Goal: Information Seeking & Learning: Learn about a topic

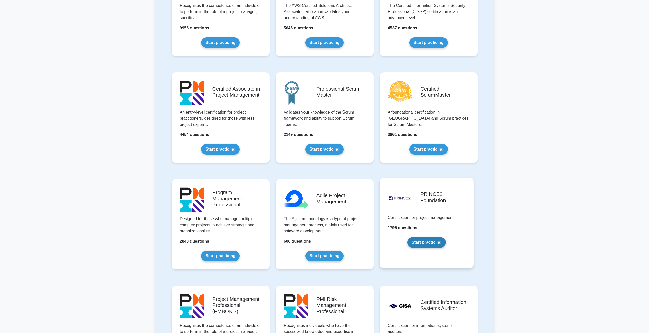
scroll to position [179, 0]
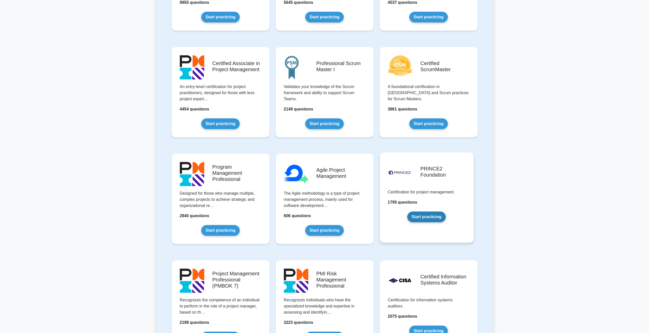
click at [431, 216] on link "Start practicing" at bounding box center [426, 216] width 39 height 11
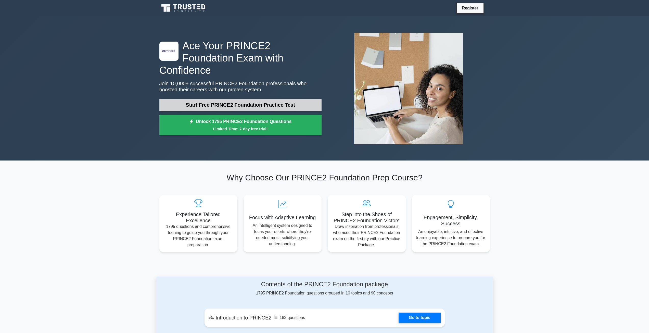
click at [223, 99] on link "Start Free PRINCE2 Foundation Practice Test" at bounding box center [240, 105] width 162 height 12
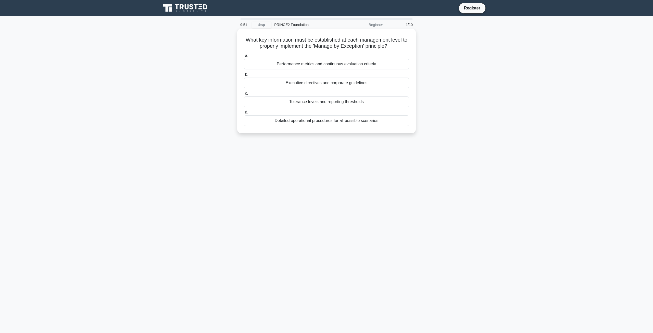
click at [337, 102] on div "Tolerance levels and reporting thresholds" at bounding box center [326, 101] width 165 height 11
click at [244, 95] on input "c. Tolerance levels and reporting thresholds" at bounding box center [244, 93] width 0 height 3
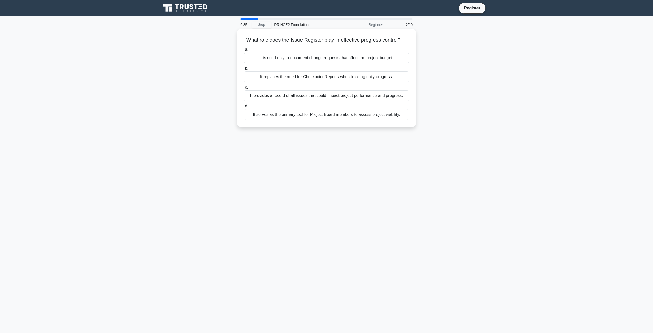
click at [367, 96] on div "It provides a record of all issues that could impact project performance and pr…" at bounding box center [326, 95] width 165 height 11
click at [244, 89] on input "c. It provides a record of all issues that could impact project performance and…" at bounding box center [244, 87] width 0 height 3
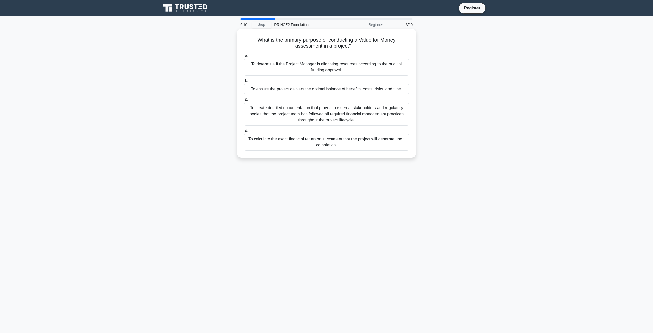
click at [345, 143] on div "To calculate the exact financial return on investment that the project will gen…" at bounding box center [326, 142] width 165 height 17
click at [244, 132] on input "d. To calculate the exact financial return on investment that the project will …" at bounding box center [244, 130] width 0 height 3
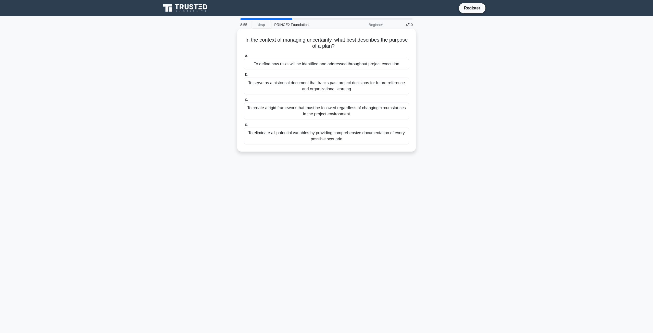
click at [332, 63] on div "To define how risks will be identified and addressed throughout project executi…" at bounding box center [326, 64] width 165 height 11
click at [244, 57] on input "a. To define how risks will be identified and addressed throughout project exec…" at bounding box center [244, 55] width 0 height 3
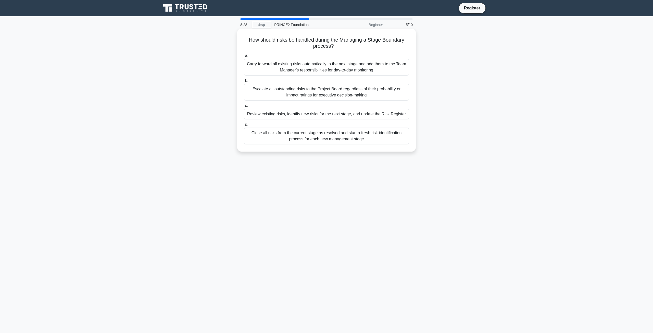
click at [353, 115] on div "Review existing risks, identify new risks for the next stage, and update the Ri…" at bounding box center [326, 114] width 165 height 11
click at [244, 107] on input "c. Review existing risks, identify new risks for the next stage, and update the…" at bounding box center [244, 105] width 0 height 3
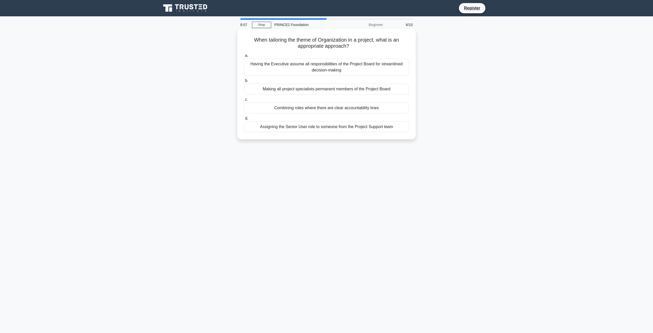
click at [344, 108] on div "Combining roles where there are clear accountability lines" at bounding box center [326, 108] width 165 height 11
click at [244, 101] on input "c. Combining roles where there are clear accountability lines" at bounding box center [244, 99] width 0 height 3
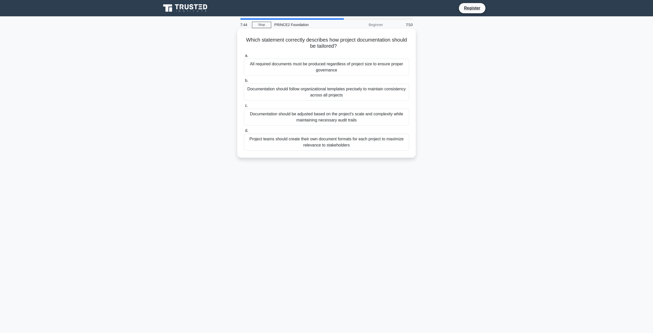
click at [332, 119] on div "Documentation should be adjusted based on the project's scale and complexity wh…" at bounding box center [326, 117] width 165 height 17
click at [244, 107] on input "c. Documentation should be adjusted based on the project's scale and complexity…" at bounding box center [244, 105] width 0 height 3
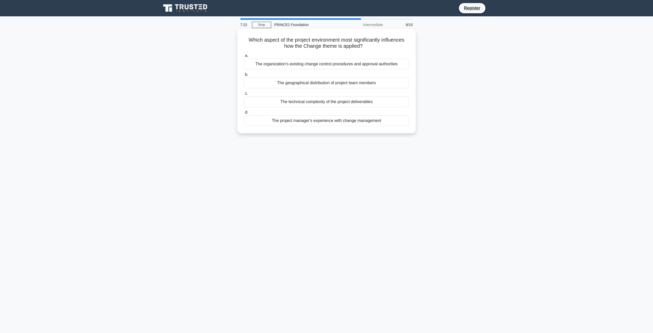
click at [358, 65] on div "The organization's existing change control procedures and approval authorities" at bounding box center [326, 64] width 165 height 11
click at [244, 57] on input "a. The organization's existing change control procedures and approval authoriti…" at bounding box center [244, 55] width 0 height 3
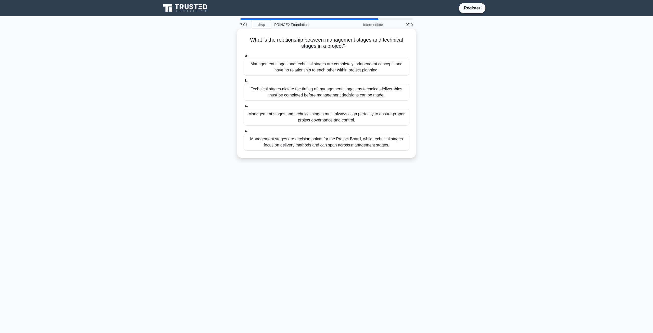
click at [365, 142] on div "Management stages are decision points for the Project Board, while technical st…" at bounding box center [326, 142] width 165 height 17
click at [244, 132] on input "d. Management stages are decision points for the Project Board, while technical…" at bounding box center [244, 130] width 0 height 3
click at [350, 144] on div "The Change Authority only gets involved when configuration items have defects t…" at bounding box center [326, 142] width 165 height 17
click at [244, 132] on input "d. The Change Authority only gets involved when configuration items have defect…" at bounding box center [244, 130] width 0 height 3
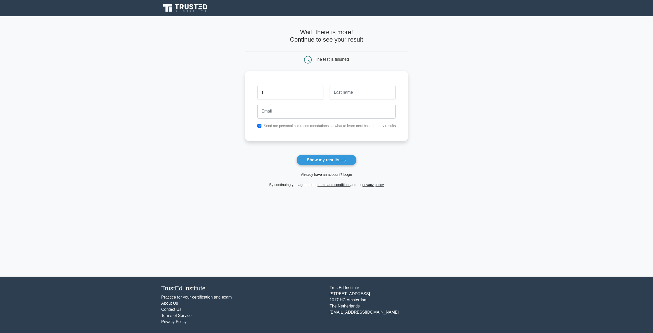
type input "s"
click at [349, 94] on input "text" at bounding box center [363, 92] width 66 height 15
type input "g"
click at [333, 110] on input "email" at bounding box center [326, 111] width 139 height 15
click at [333, 161] on button "Show my results" at bounding box center [326, 160] width 60 height 11
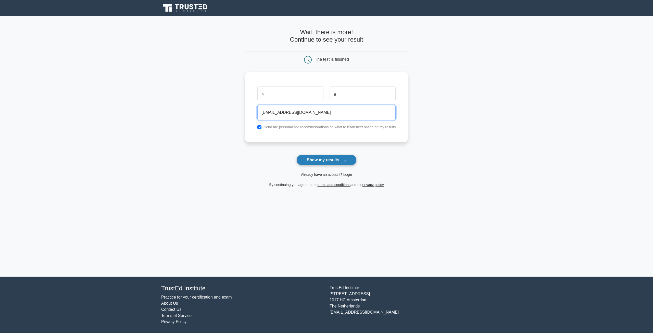
type input "gsdg@f.com"
click at [336, 160] on button "Show my results" at bounding box center [326, 160] width 60 height 11
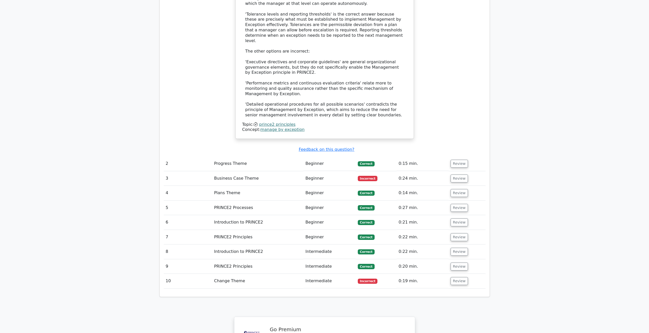
scroll to position [459, 0]
